Goal: Transaction & Acquisition: Purchase product/service

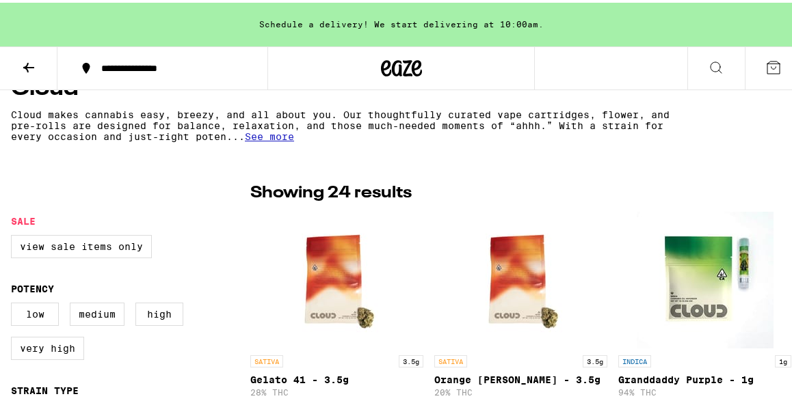
scroll to position [275, 0]
click at [272, 137] on span "See more" at bounding box center [269, 133] width 49 height 11
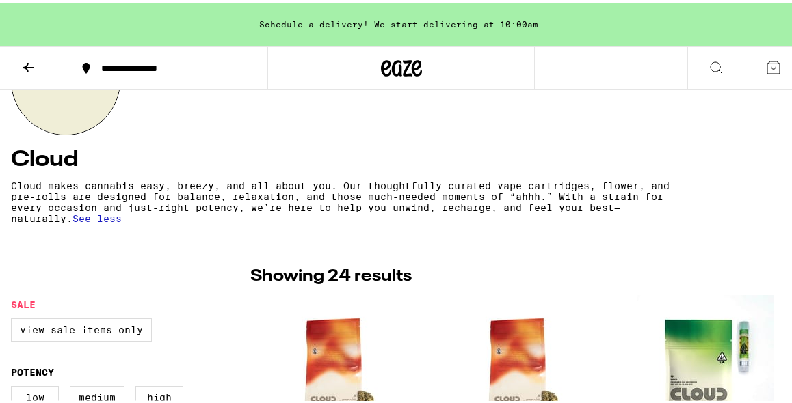
scroll to position [191, 0]
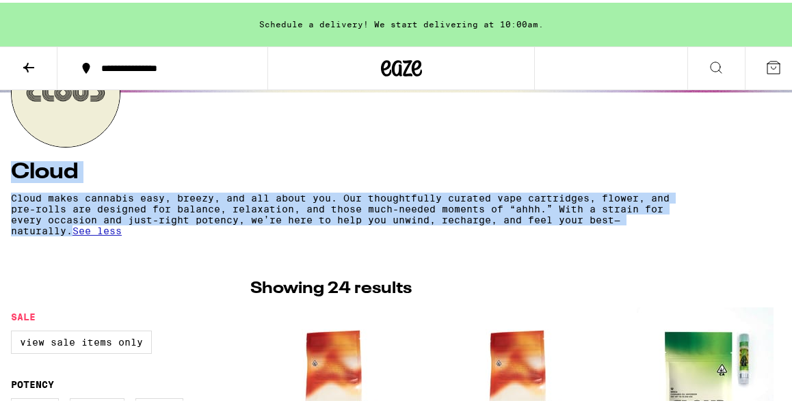
drag, startPoint x: 13, startPoint y: 170, endPoint x: 699, endPoint y: 223, distance: 688.3
click at [699, 223] on div "Cloud Cloud makes cannabis easy, breezy, and all about you. Our thoughtfully cu…" at bounding box center [401, 193] width 780 height 96
copy div "Cloud Cloud makes cannabis easy, breezy, and all about you. Our thoughtfully cu…"
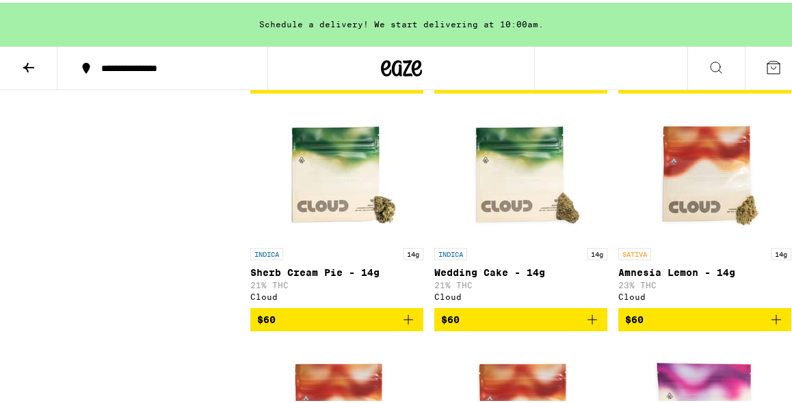
scroll to position [1645, 0]
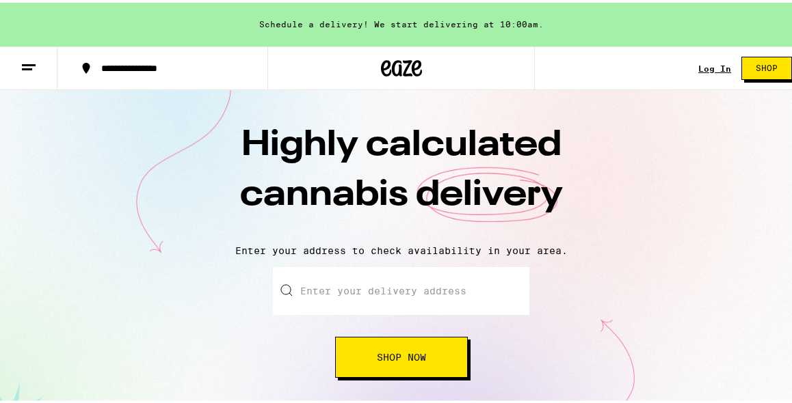
click at [391, 71] on icon at bounding box center [401, 65] width 21 height 16
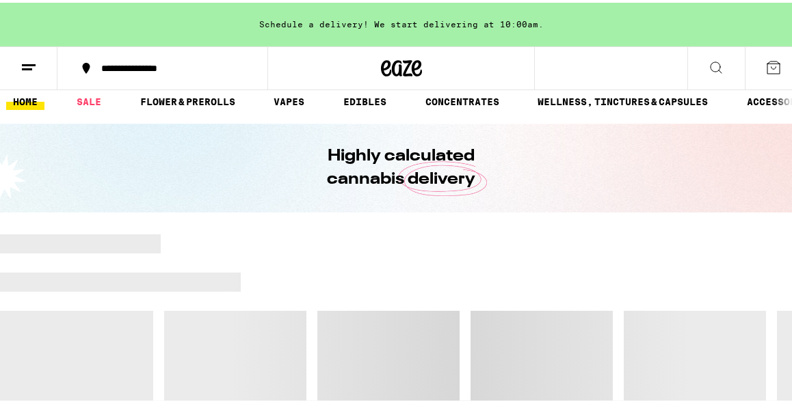
scroll to position [18, 0]
